Goal: Navigation & Orientation: Find specific page/section

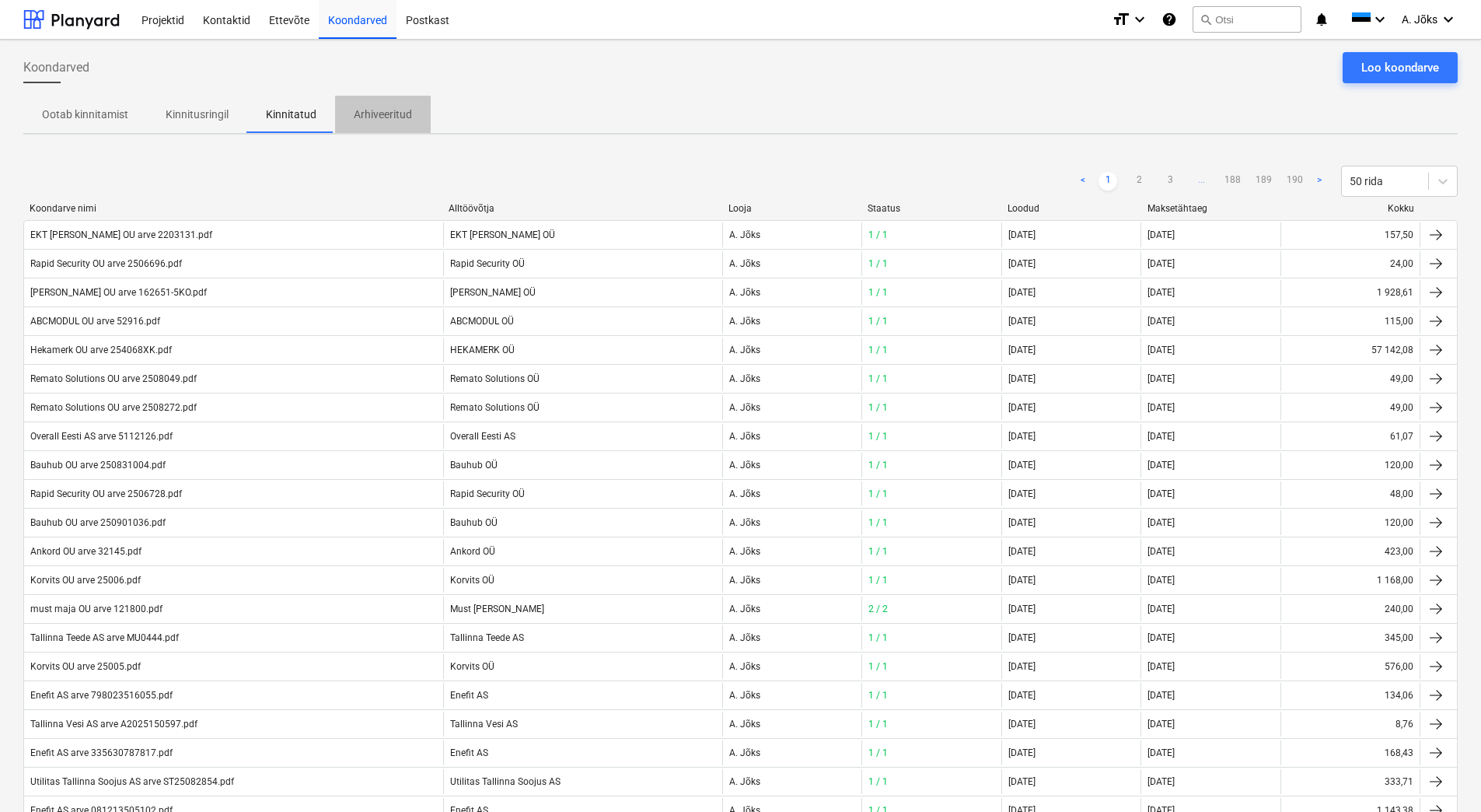
click at [384, 111] on p "Arhiveeritud" at bounding box center [383, 115] width 58 height 17
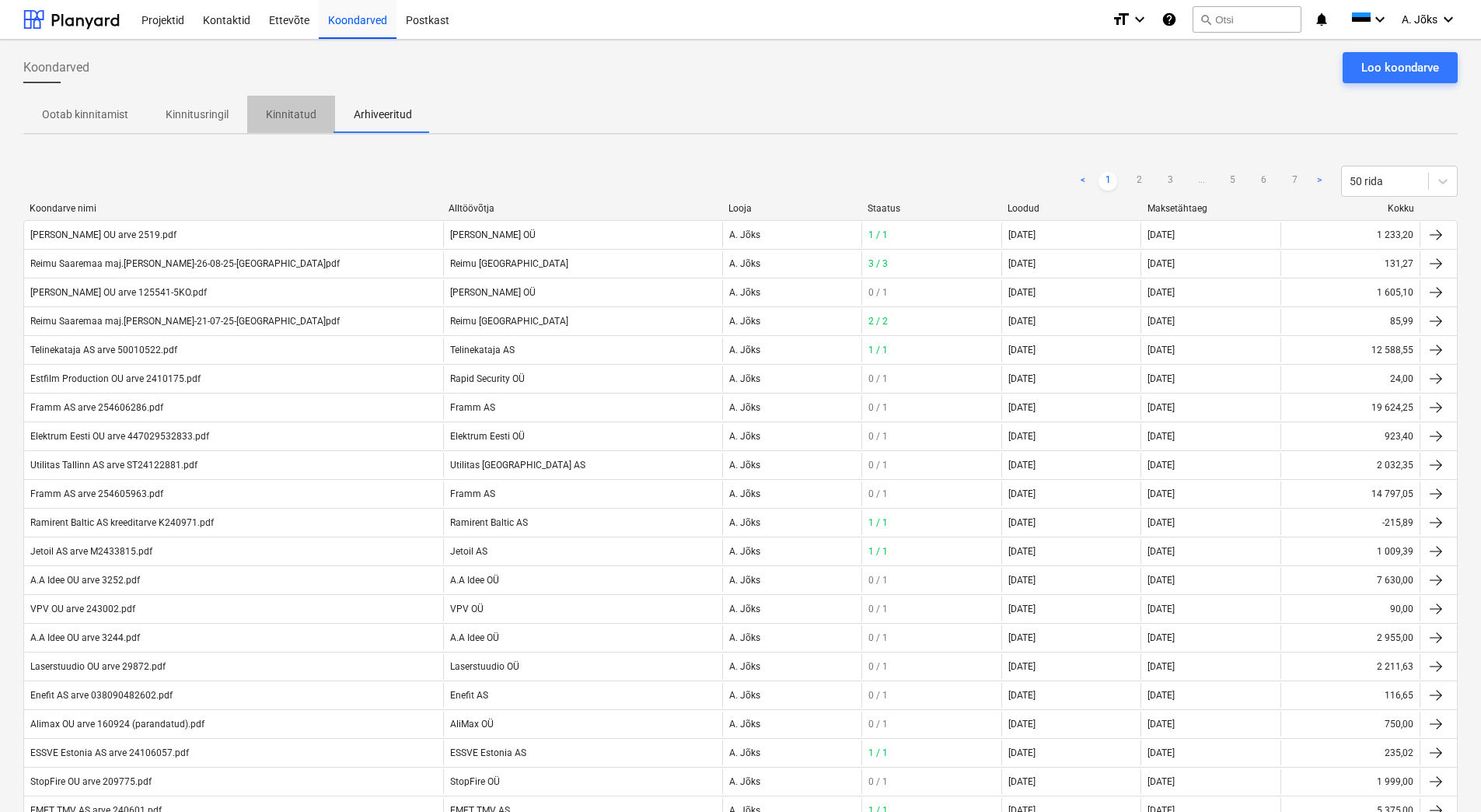
click at [301, 116] on p "Kinnitatud" at bounding box center [291, 115] width 50 height 17
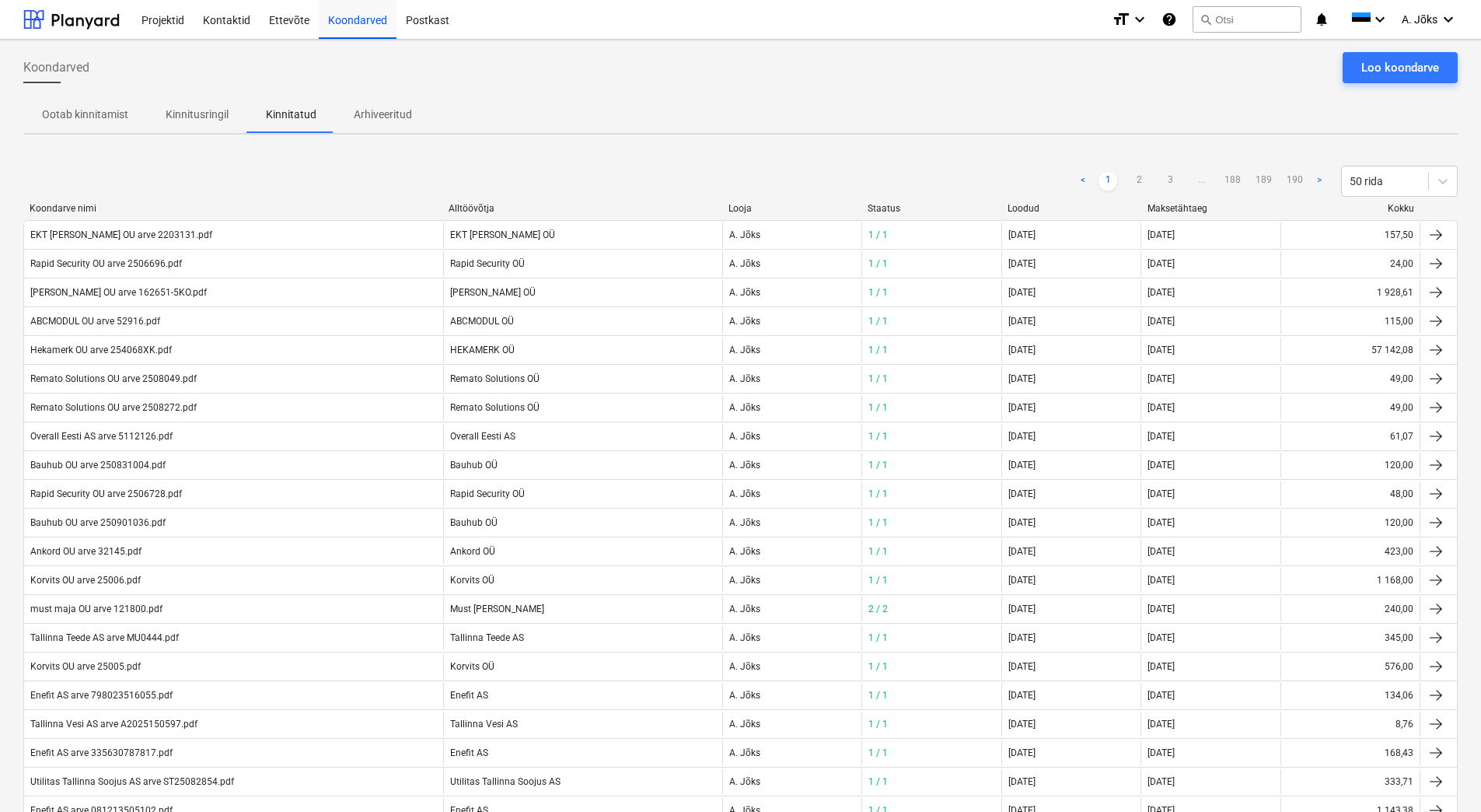
click at [197, 110] on p "Kinnitusringil" at bounding box center [197, 115] width 63 height 17
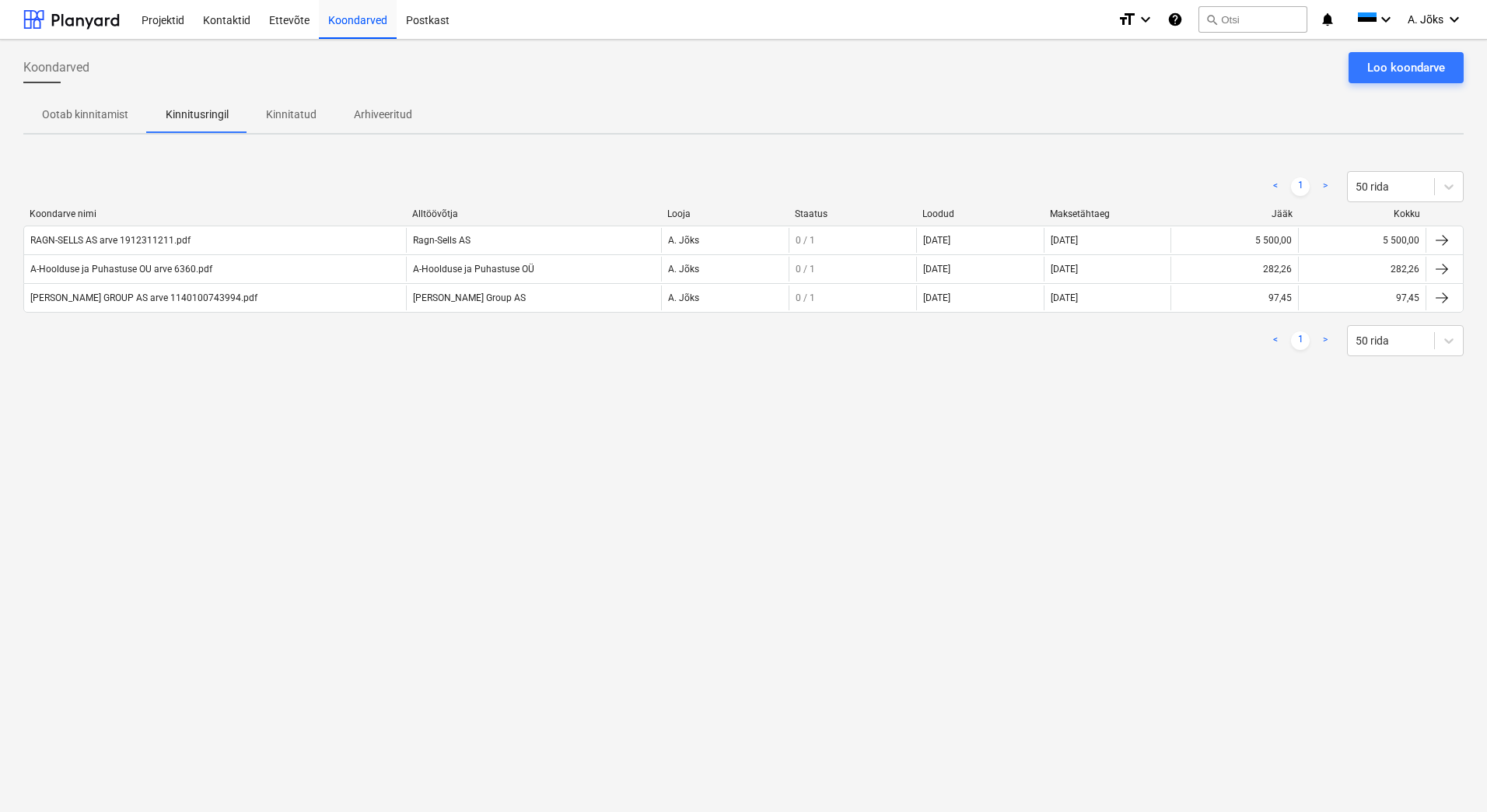
click at [538, 482] on div "Koondarved Loo koondarve Ootab kinnitamist Kinnitusringil Kinnitatud Arhiveerit…" at bounding box center [743, 425] width 1487 height 772
click at [302, 107] on p "Kinnitatud" at bounding box center [291, 115] width 50 height 17
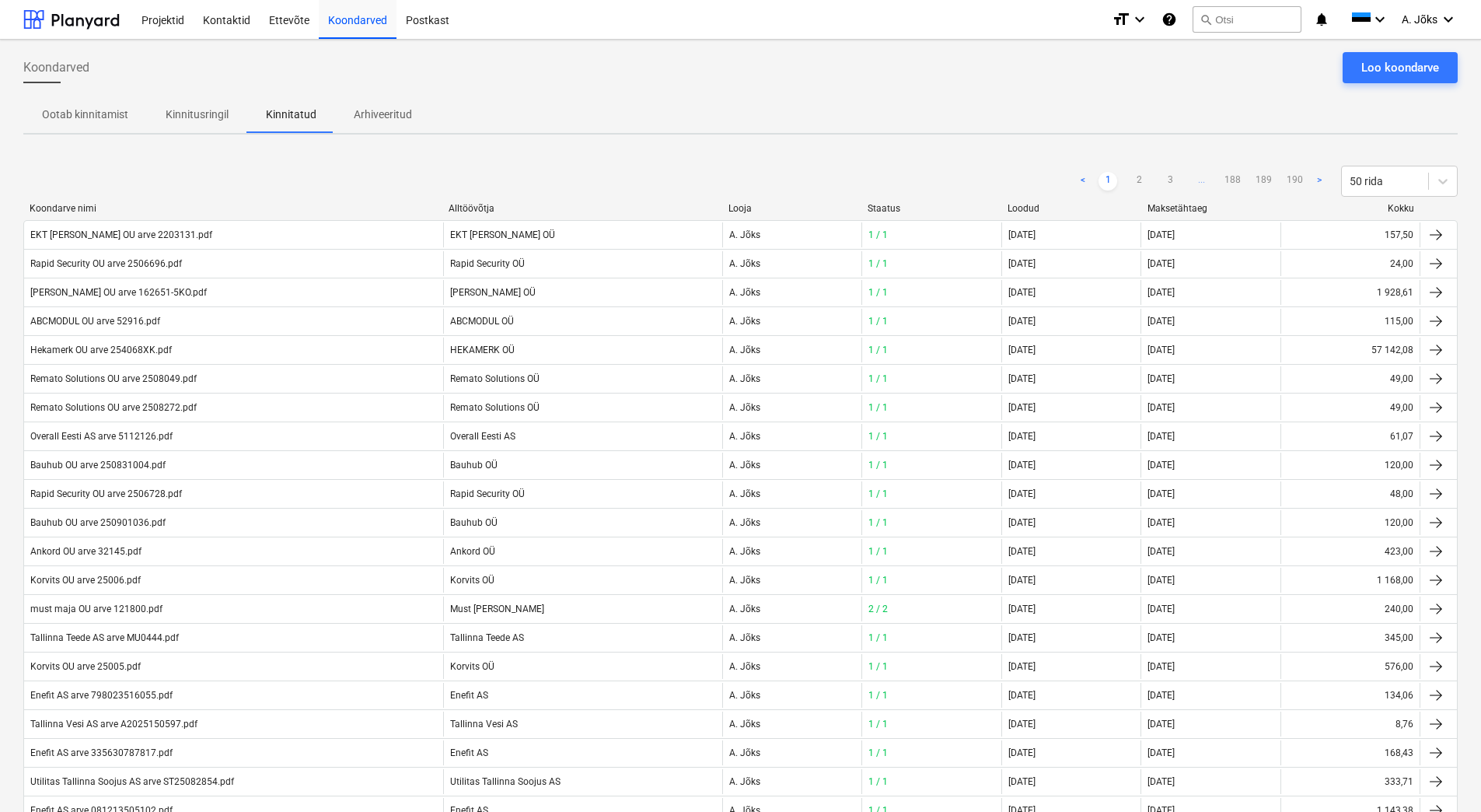
click at [96, 112] on p "Ootab kinnitamist" at bounding box center [84, 115] width 86 height 17
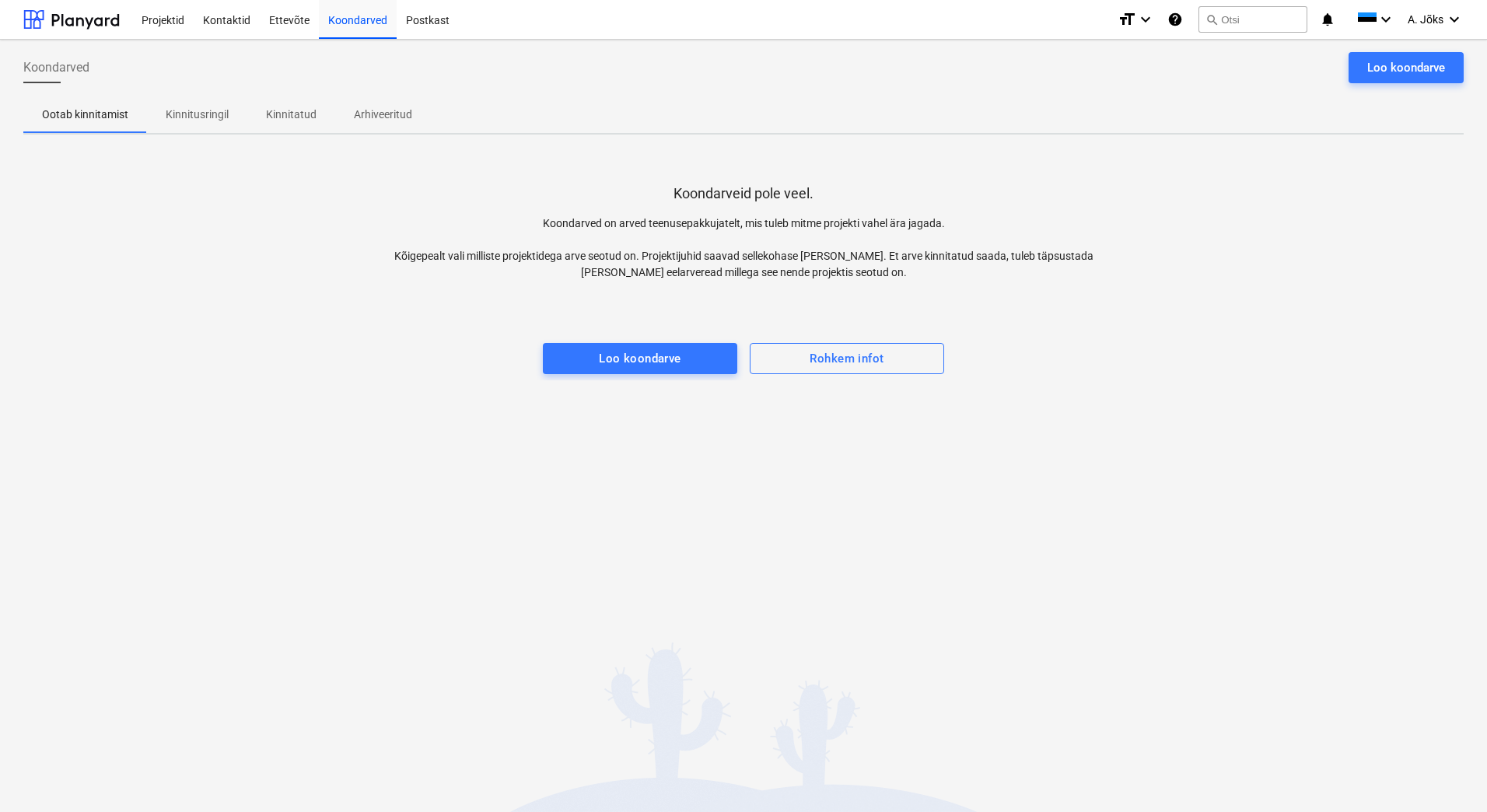
click at [204, 115] on p "Kinnitusringil" at bounding box center [197, 115] width 63 height 17
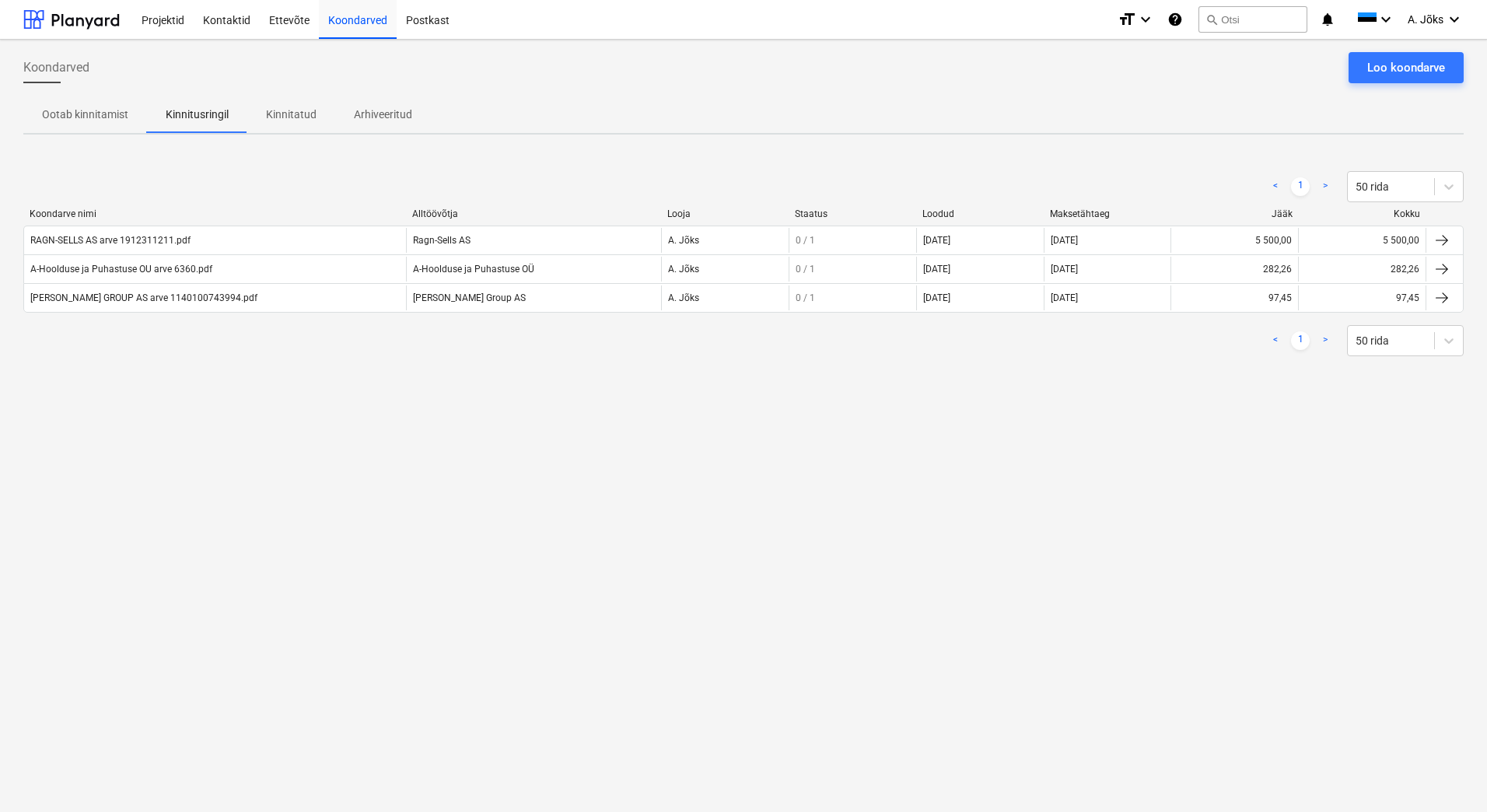
click at [475, 485] on div "Koondarved Loo koondarve Ootab kinnitamist Kinnitusringil Kinnitatud Arhiveerit…" at bounding box center [743, 425] width 1487 height 772
click at [390, 115] on p "Arhiveeritud" at bounding box center [383, 115] width 58 height 17
